Goal: Information Seeking & Learning: Learn about a topic

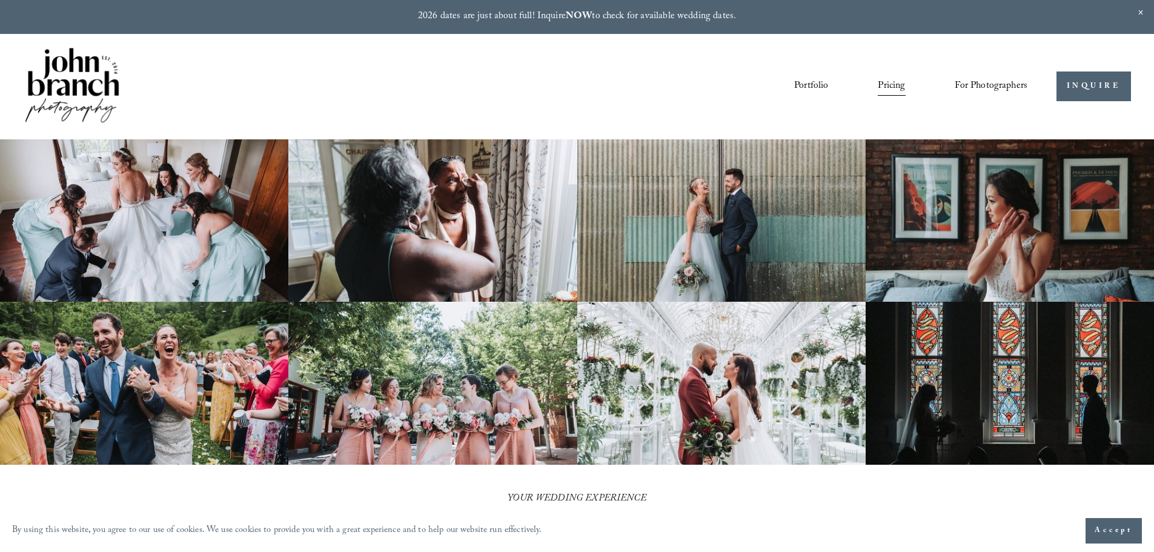
click at [805, 87] on link "Portfolio" at bounding box center [811, 86] width 34 height 21
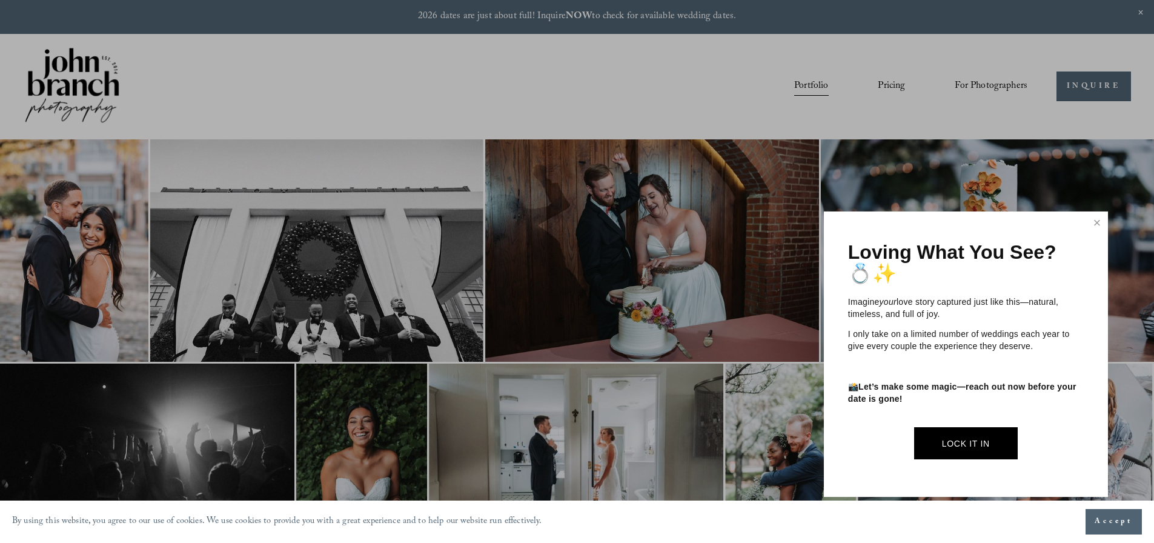
click at [897, 84] on div at bounding box center [577, 271] width 1154 height 543
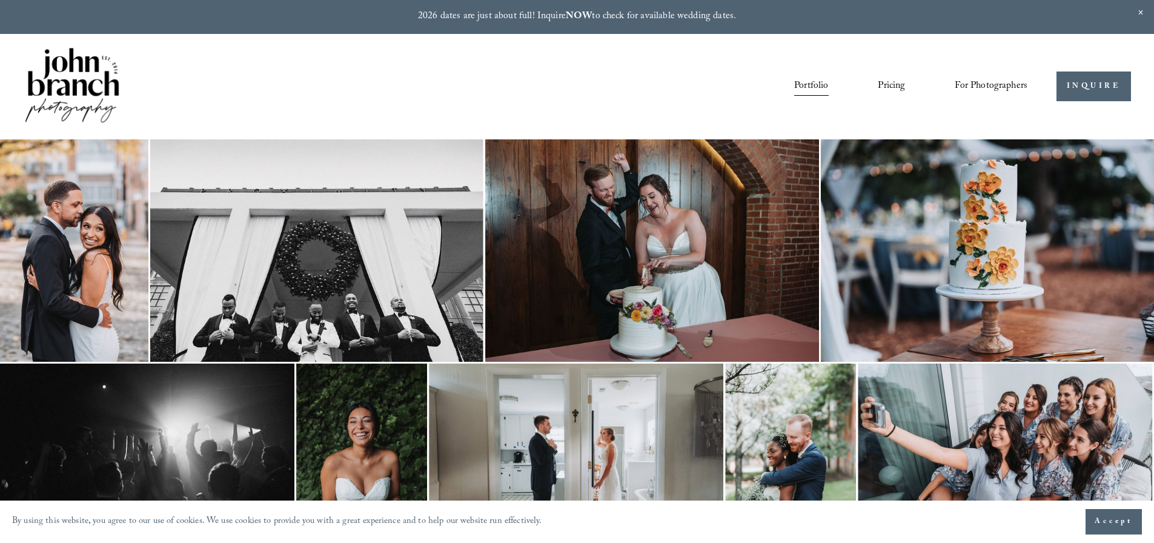
click at [897, 84] on link "Pricing" at bounding box center [891, 86] width 27 height 21
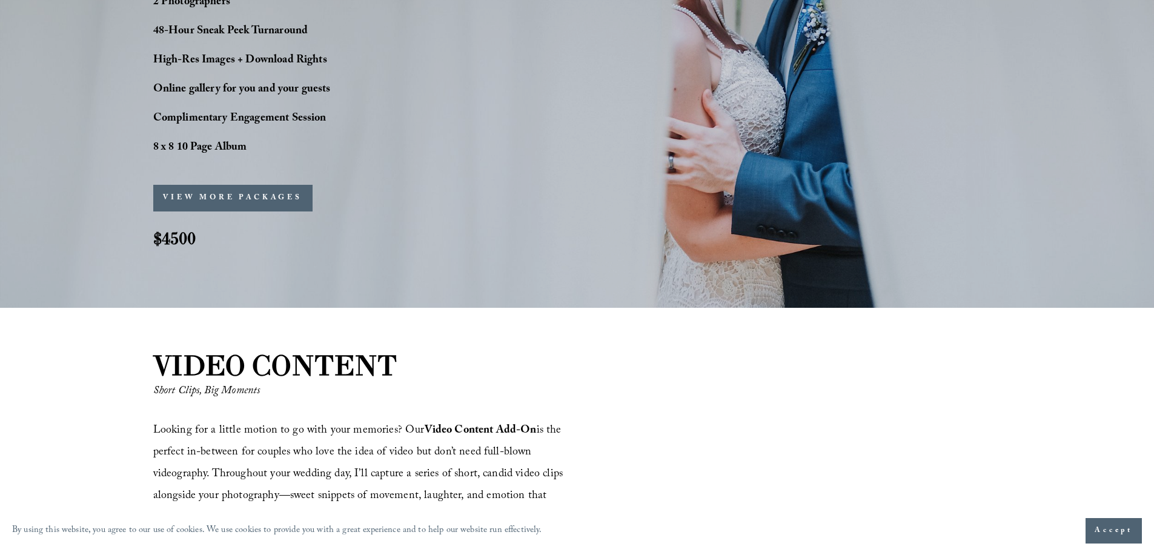
scroll to position [1212, 0]
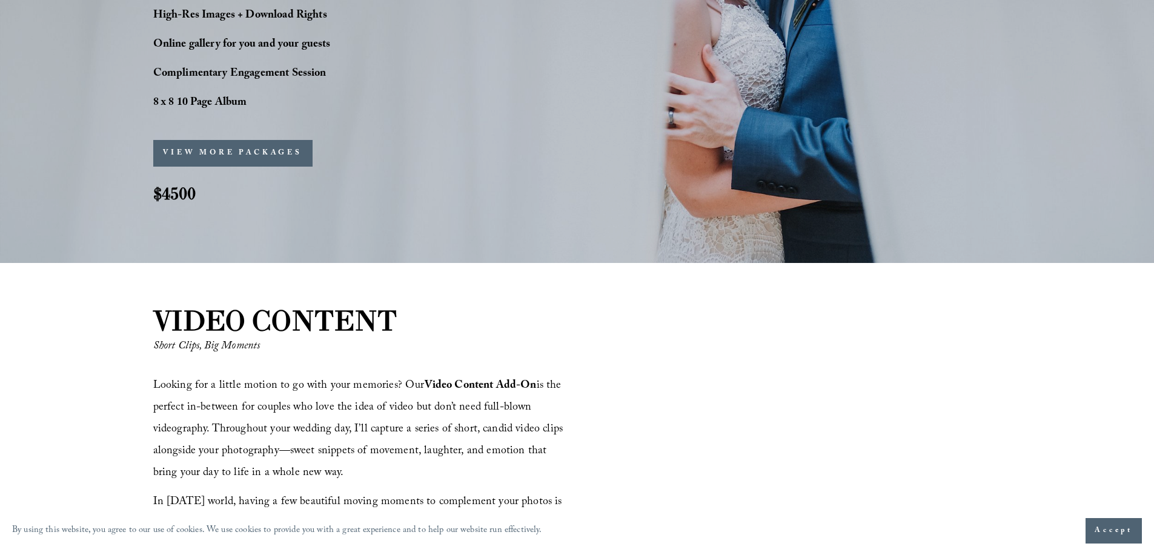
click at [262, 152] on button "VIEW MORE PACKAGES" at bounding box center [232, 153] width 159 height 27
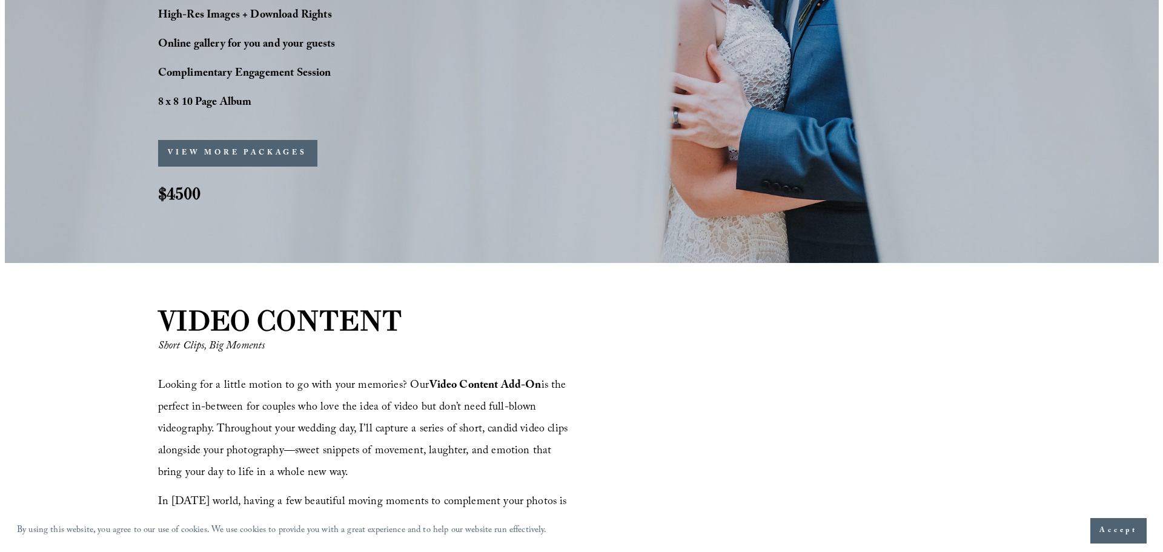
scroll to position [1214, 0]
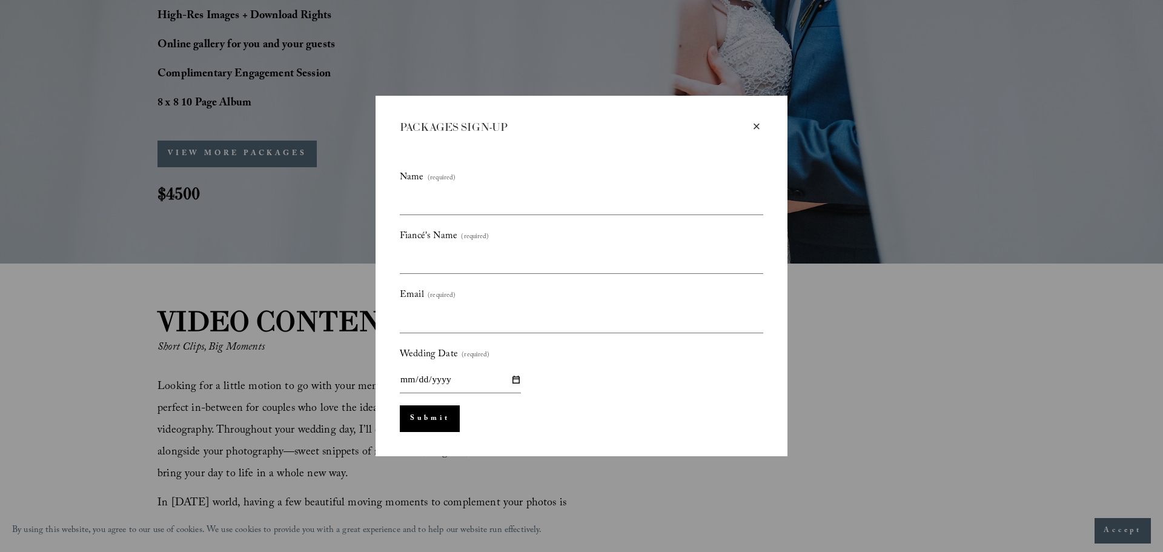
click at [757, 129] on div "×" at bounding box center [756, 126] width 13 height 13
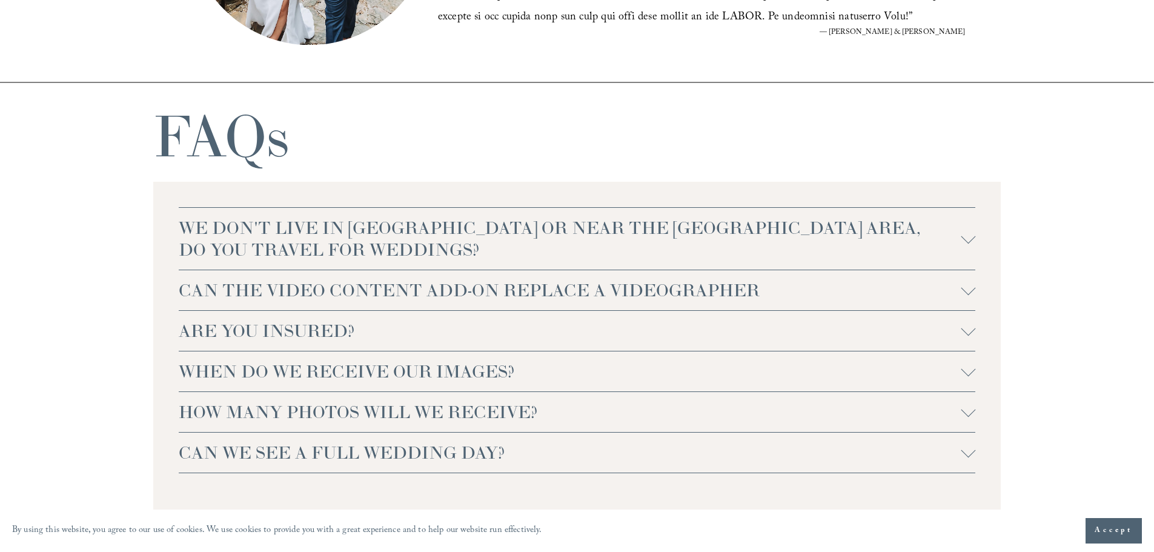
scroll to position [2726, 0]
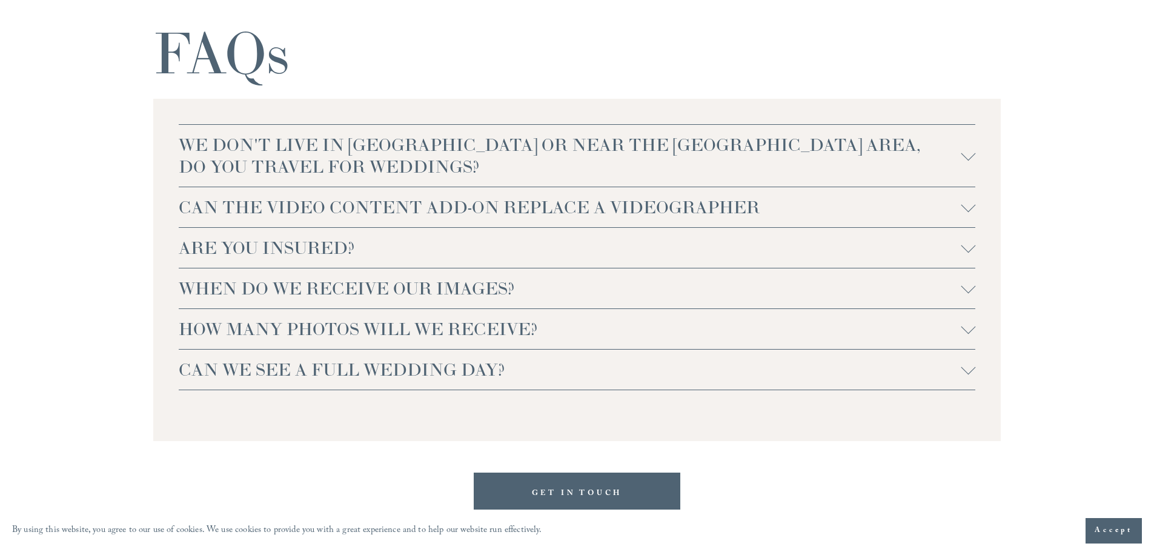
click at [572, 205] on span "CAN THE VIDEO CONTENT ADD-ON REPLACE A VIDEOGRAPHER" at bounding box center [570, 207] width 783 height 22
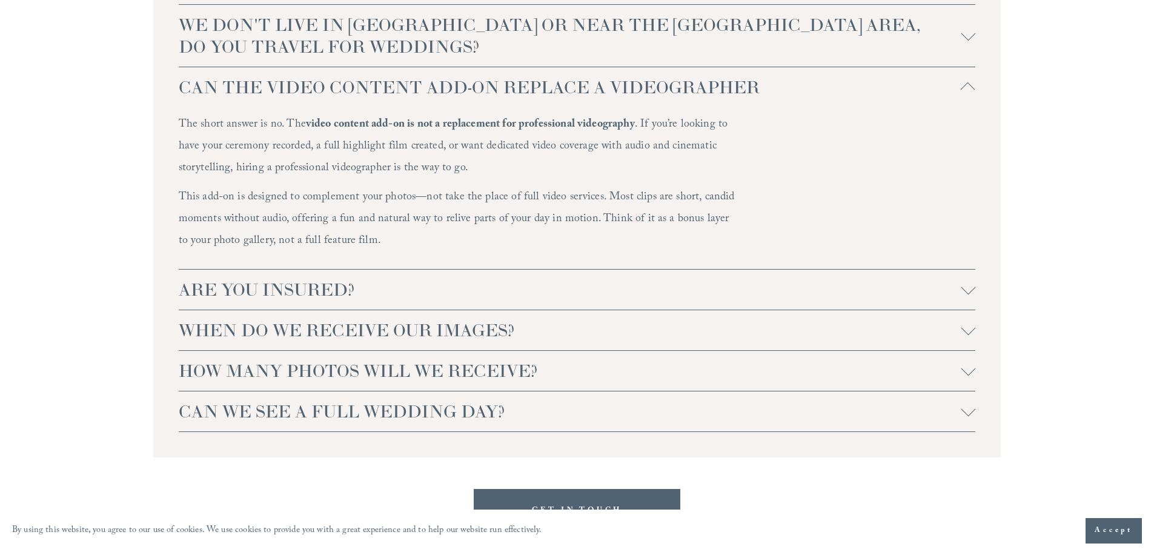
scroll to position [2928, 0]
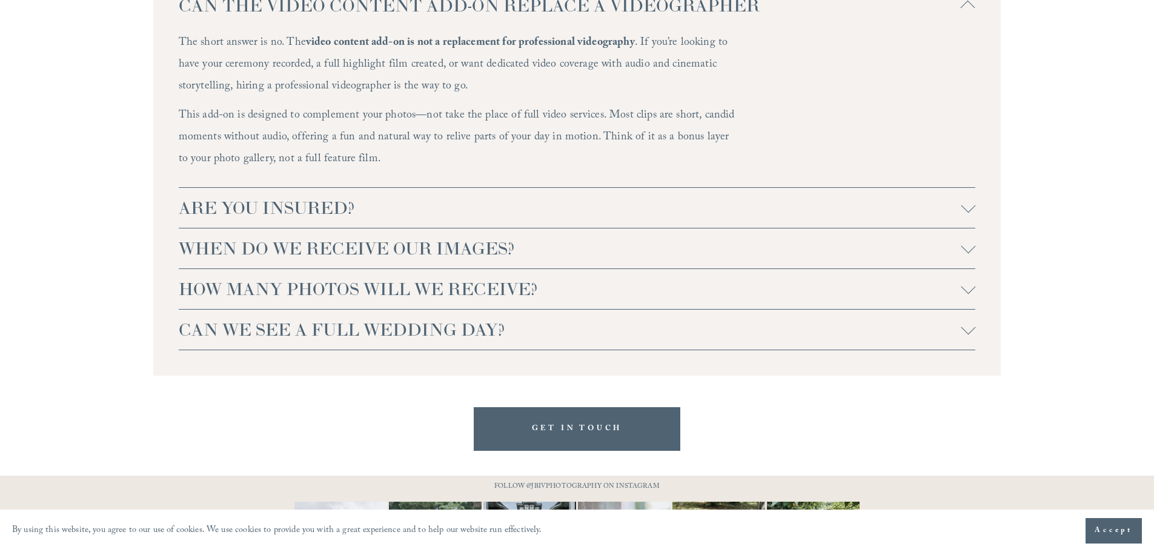
click at [319, 192] on button "ARE YOU INSURED?" at bounding box center [577, 208] width 797 height 40
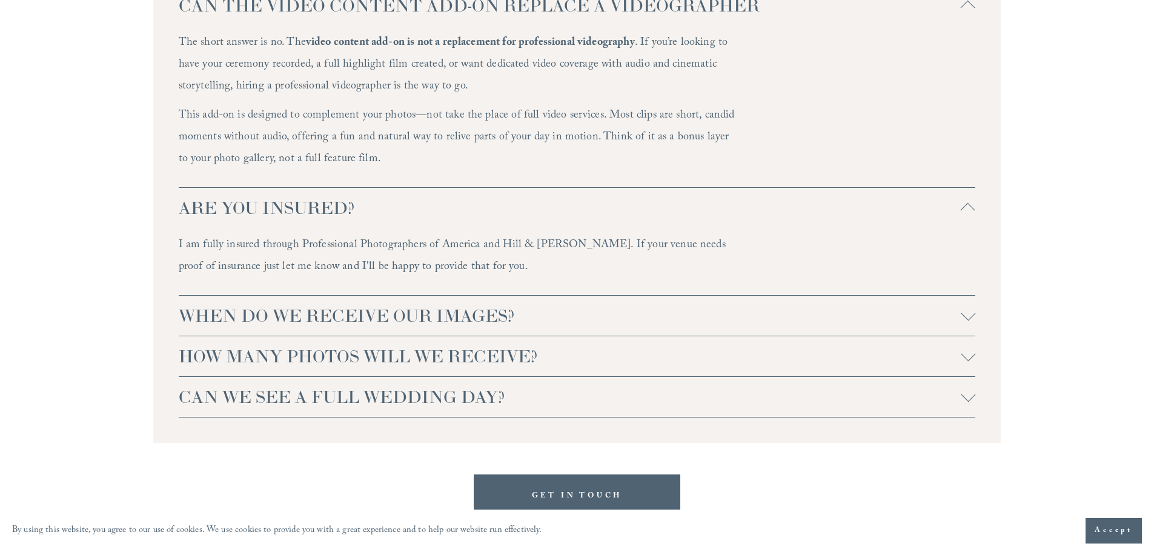
click at [469, 307] on span "WHEN DO WE RECEIVE OUR IMAGES?" at bounding box center [570, 316] width 783 height 22
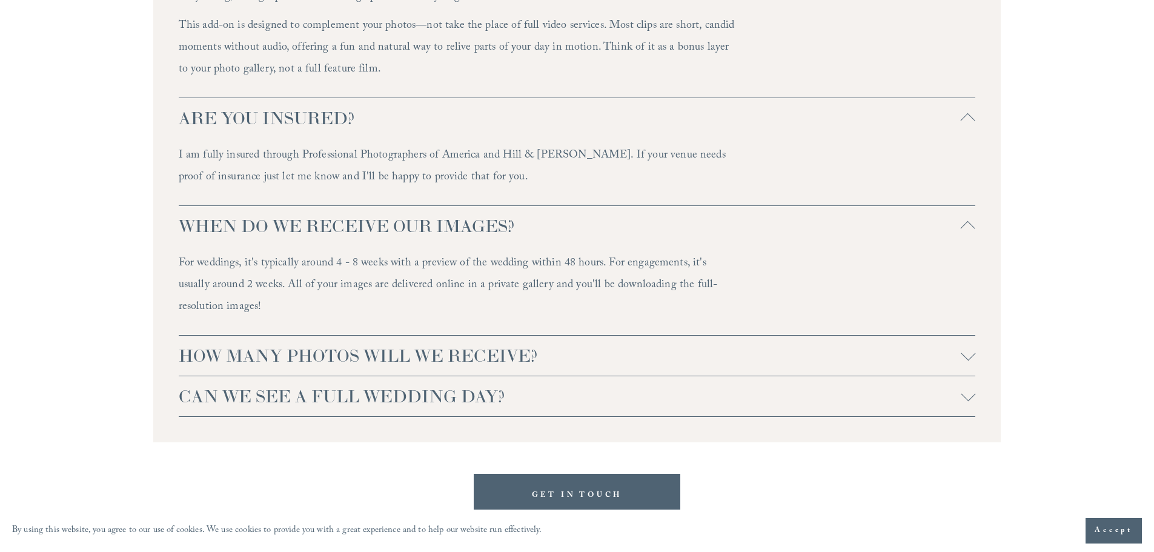
scroll to position [3029, 0]
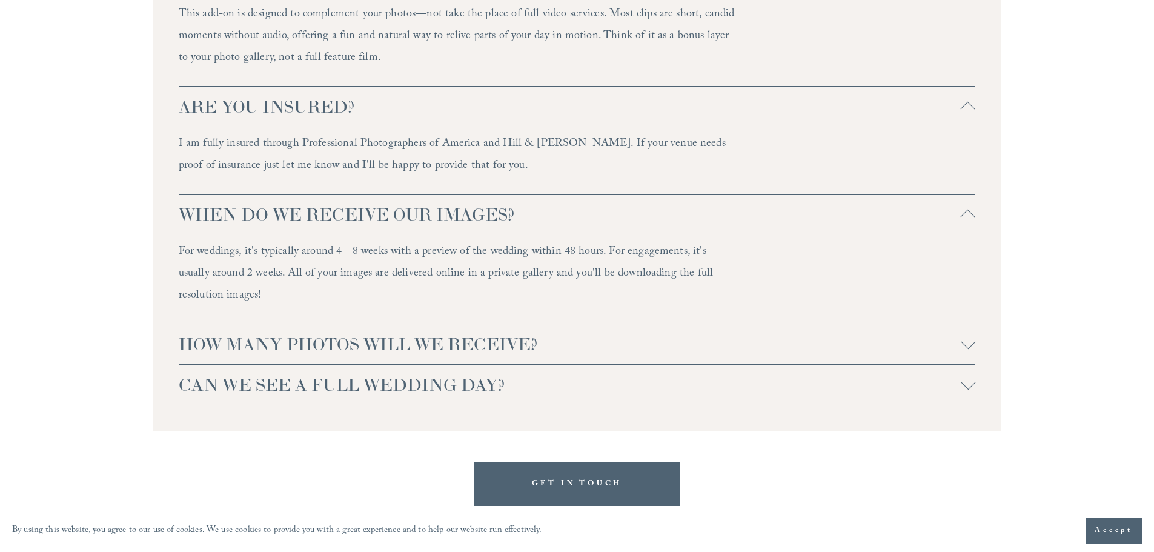
click at [405, 387] on span "CAN WE SEE A FULL WEDDING DAY?" at bounding box center [570, 385] width 783 height 22
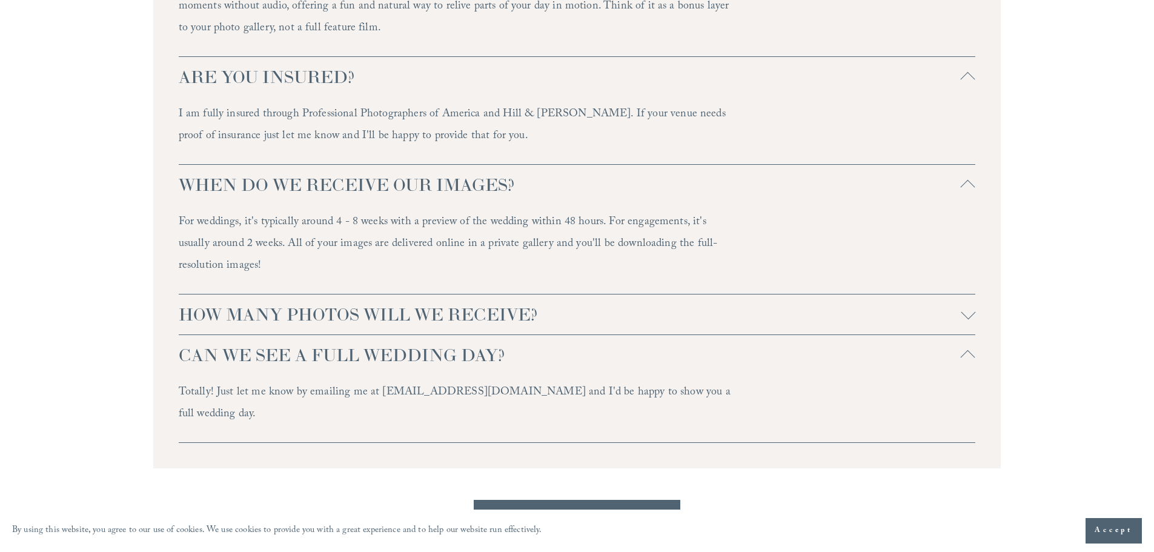
scroll to position [2614, 0]
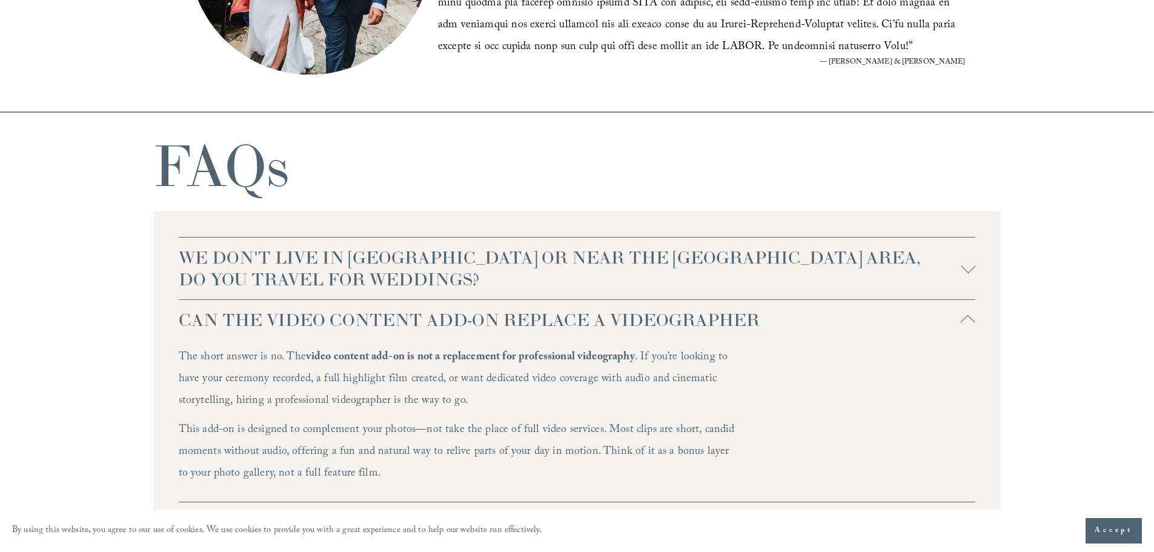
click at [335, 261] on span "WE DON'T LIVE IN NC OR NEAR THE RALEIGH AREA, DO YOU TRAVEL FOR WEDDINGS?" at bounding box center [570, 269] width 783 height 44
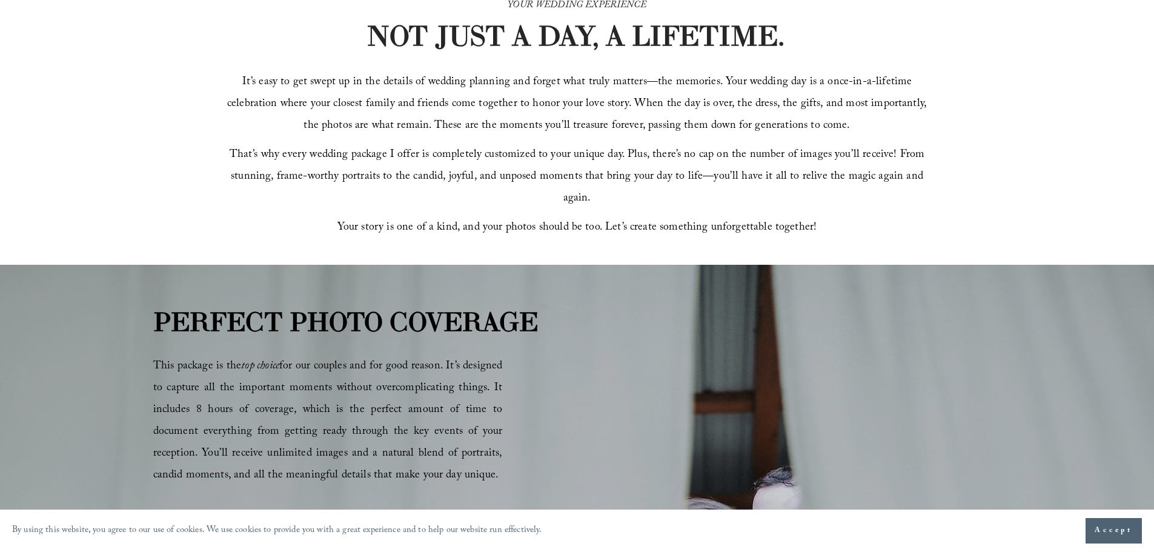
scroll to position [0, 0]
